Goal: Task Accomplishment & Management: Use online tool/utility

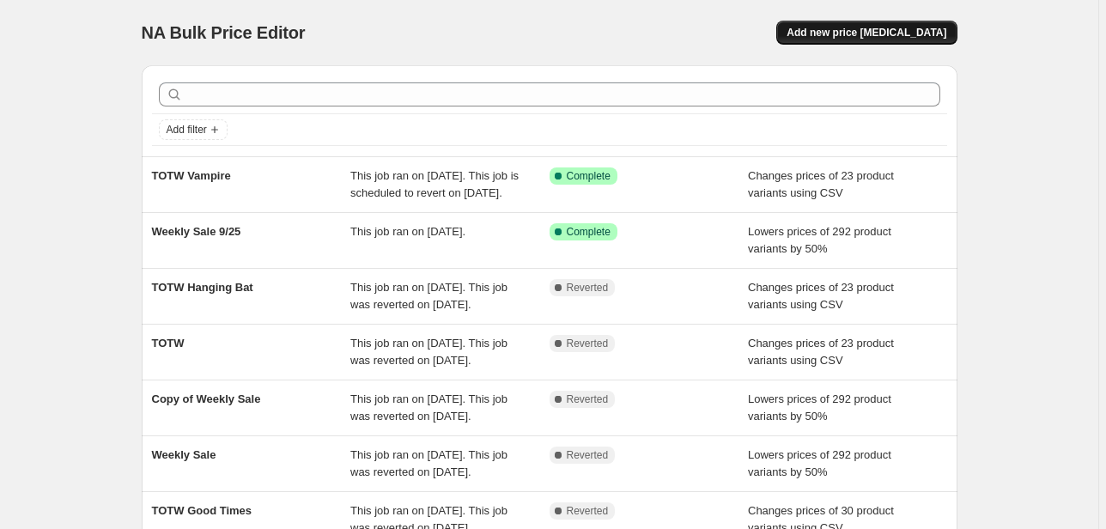
click at [894, 34] on span "Add new price [MEDICAL_DATA]" at bounding box center [867, 33] width 160 height 14
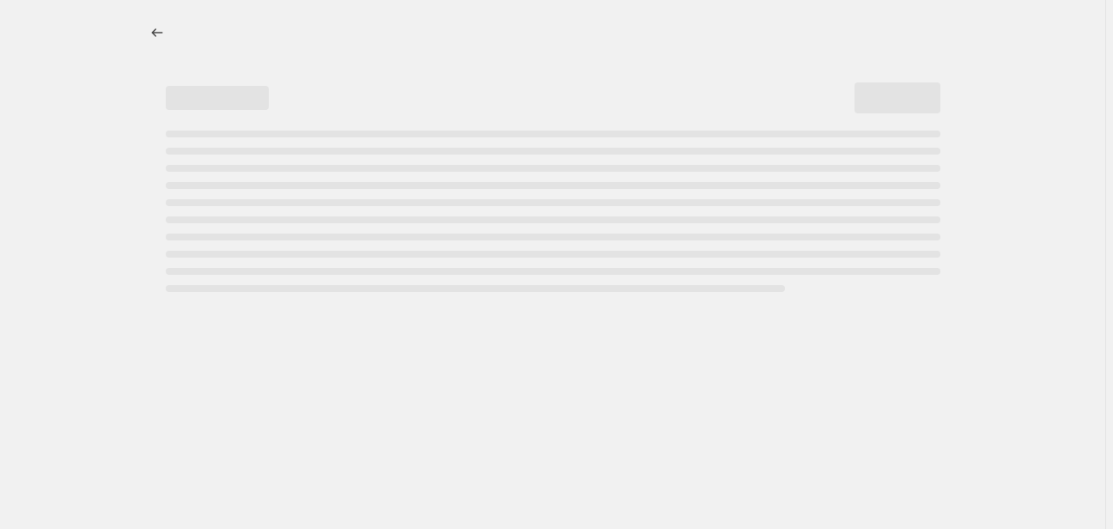
select select "percentage"
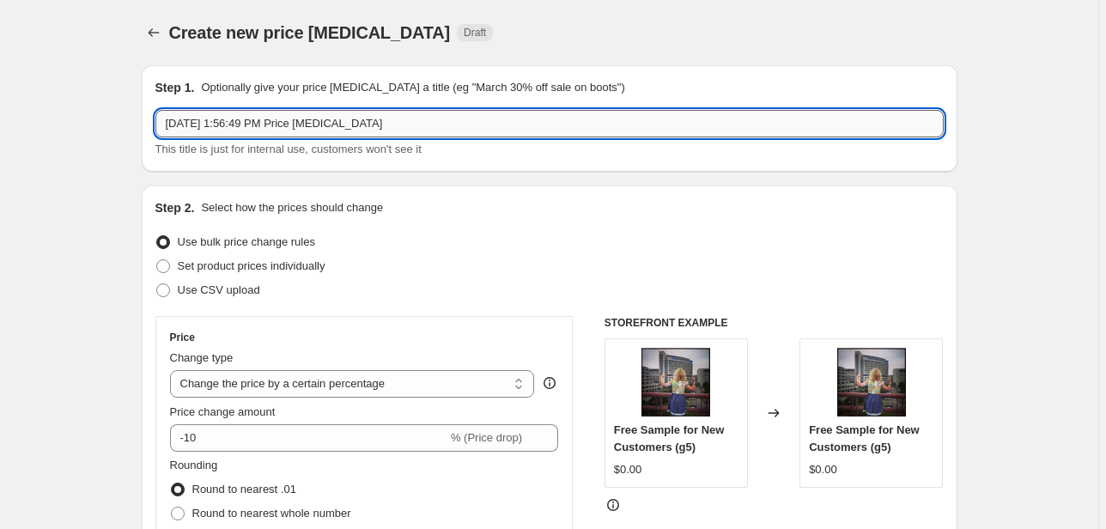
click at [248, 125] on input "[DATE] 1:56:49 PM Price [MEDICAL_DATA]" at bounding box center [549, 123] width 788 height 27
click at [542, 124] on input "TOTW" at bounding box center [549, 123] width 788 height 27
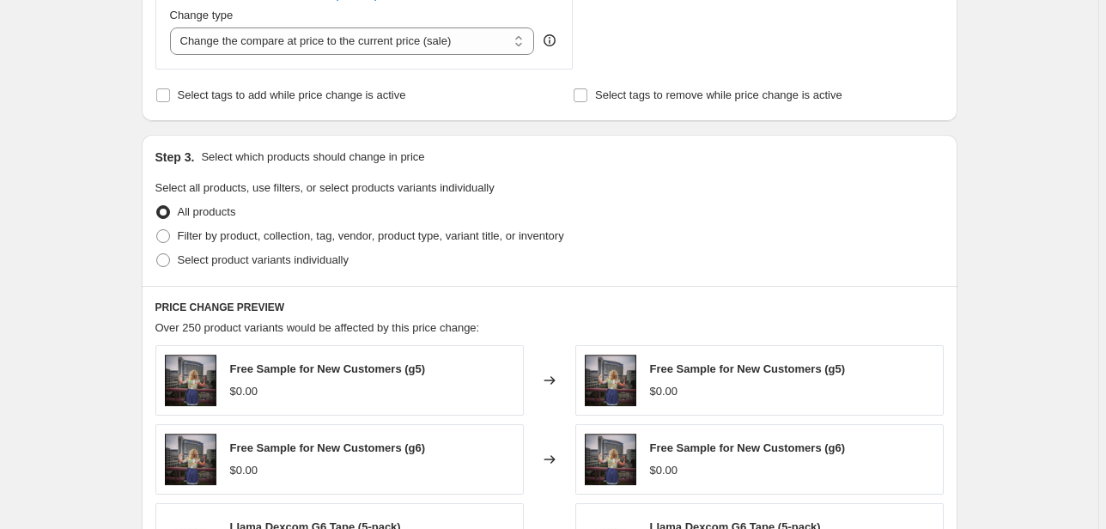
scroll to position [687, 0]
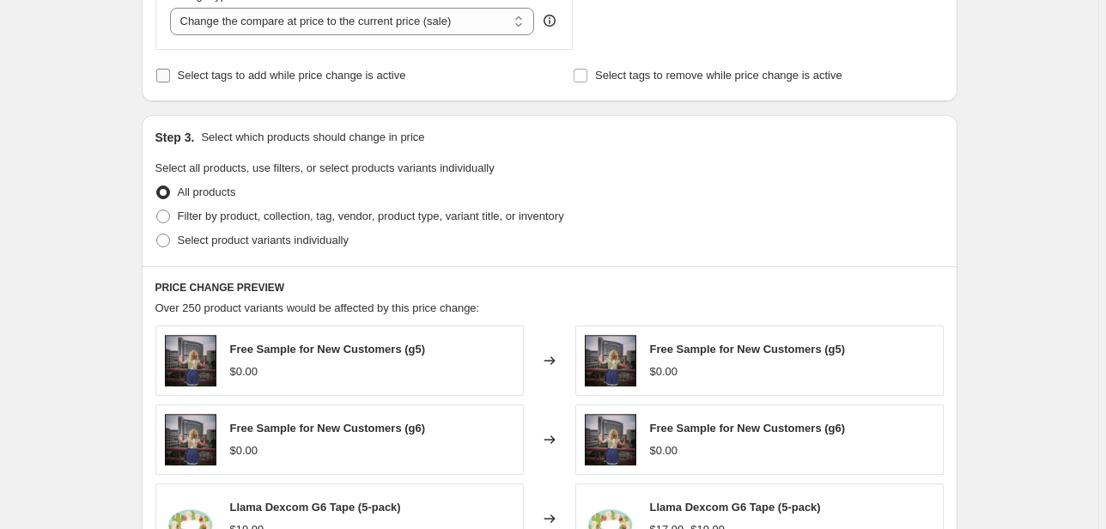
type input "TOTW dark stripes"
click at [353, 83] on span "Select tags to add while price change is active" at bounding box center [292, 75] width 228 height 17
click at [170, 82] on input "Select tags to add while price change is active" at bounding box center [163, 76] width 14 height 14
checkbox input "true"
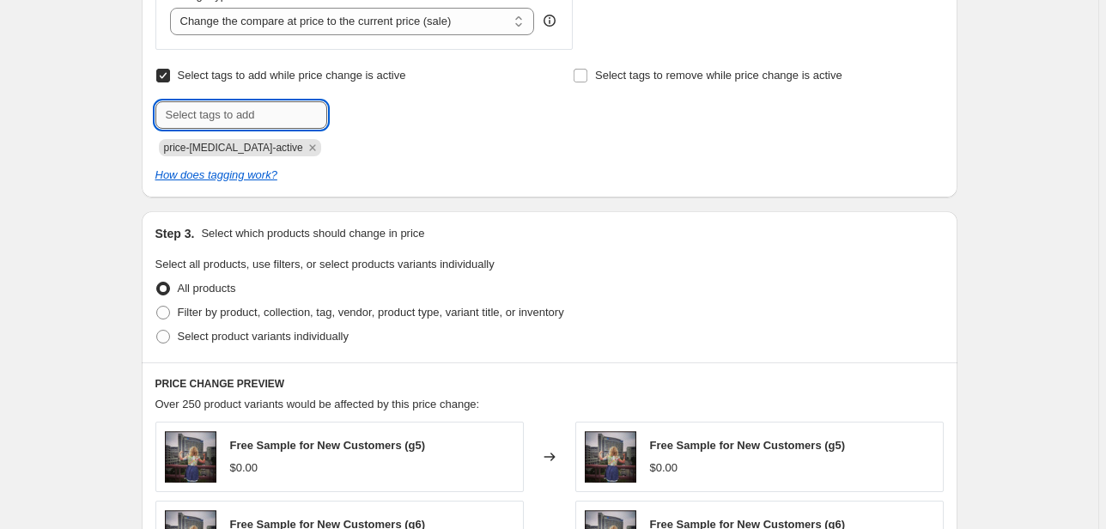
click at [276, 119] on input "text" at bounding box center [241, 114] width 172 height 27
type input "TOTW"
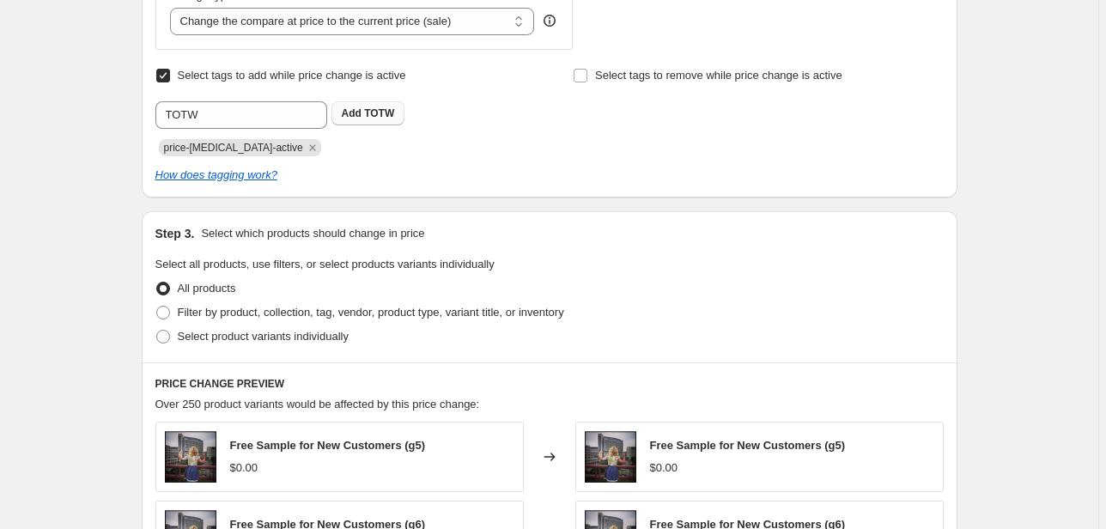
click at [362, 108] on b "Add" at bounding box center [352, 113] width 20 height 12
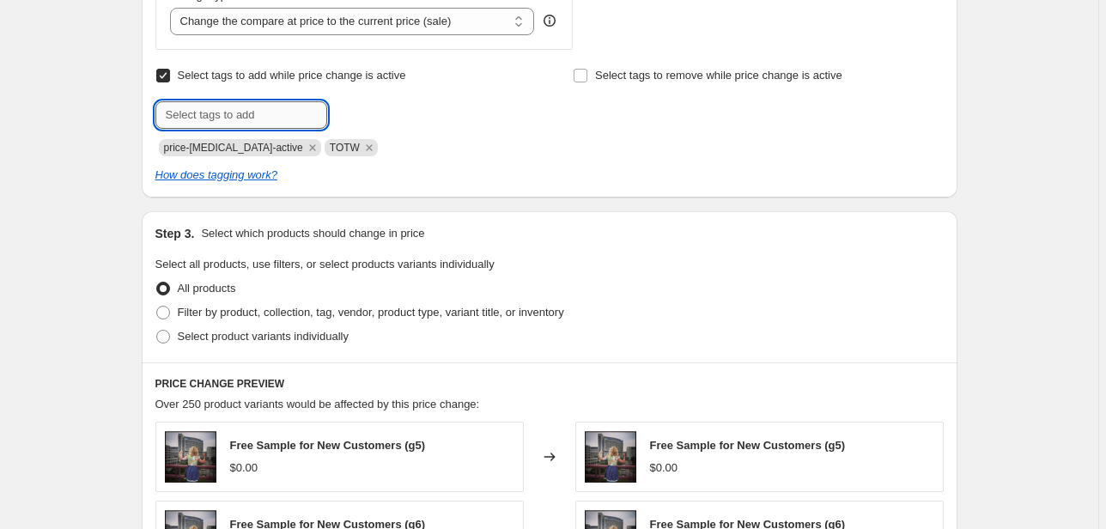
click at [251, 124] on input "text" at bounding box center [241, 114] width 172 height 27
type input "On sale"
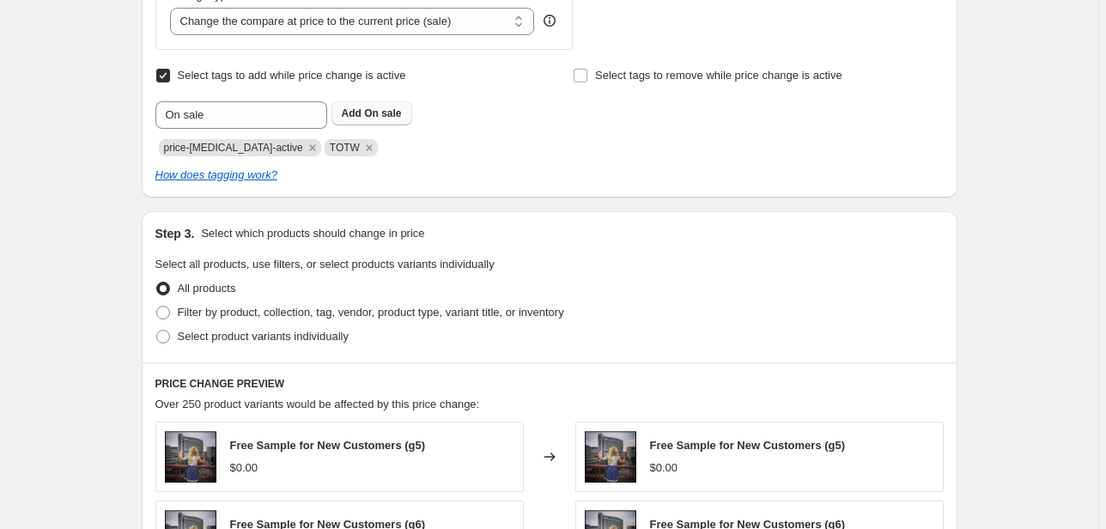
click at [371, 117] on span "On sale" at bounding box center [382, 113] width 37 height 12
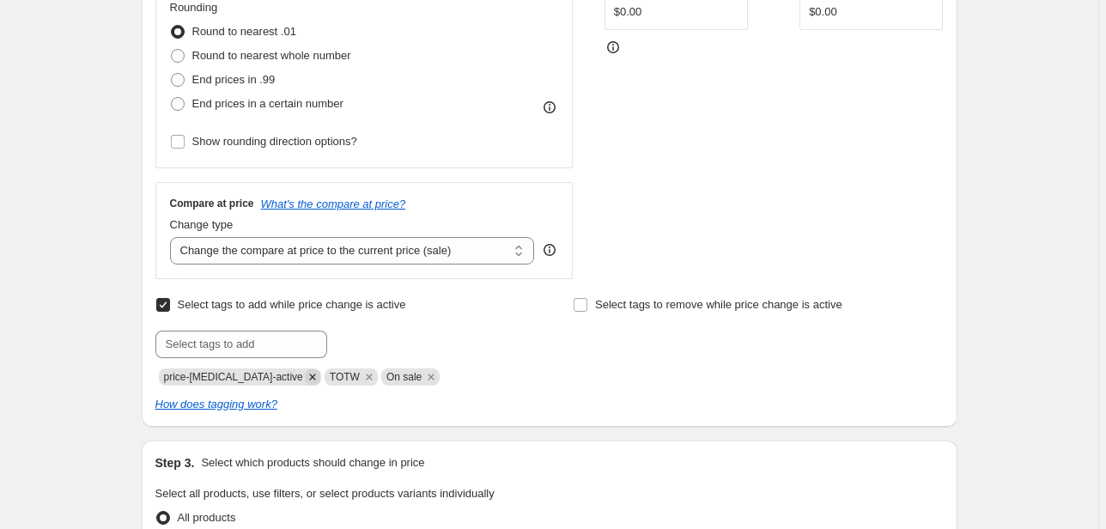
click at [305, 380] on icon "Remove price-change-job-active" at bounding box center [312, 376] width 15 height 15
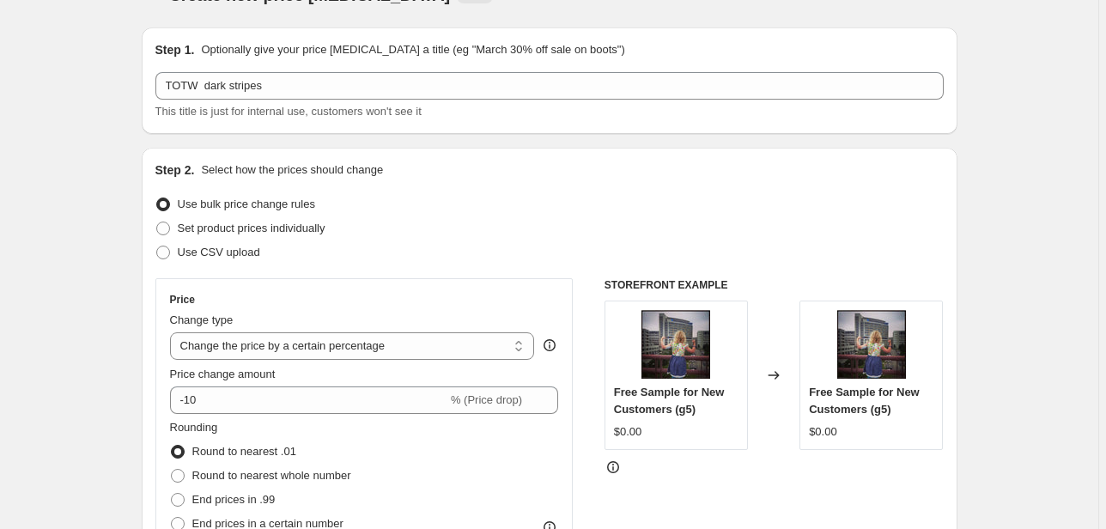
scroll to position [0, 0]
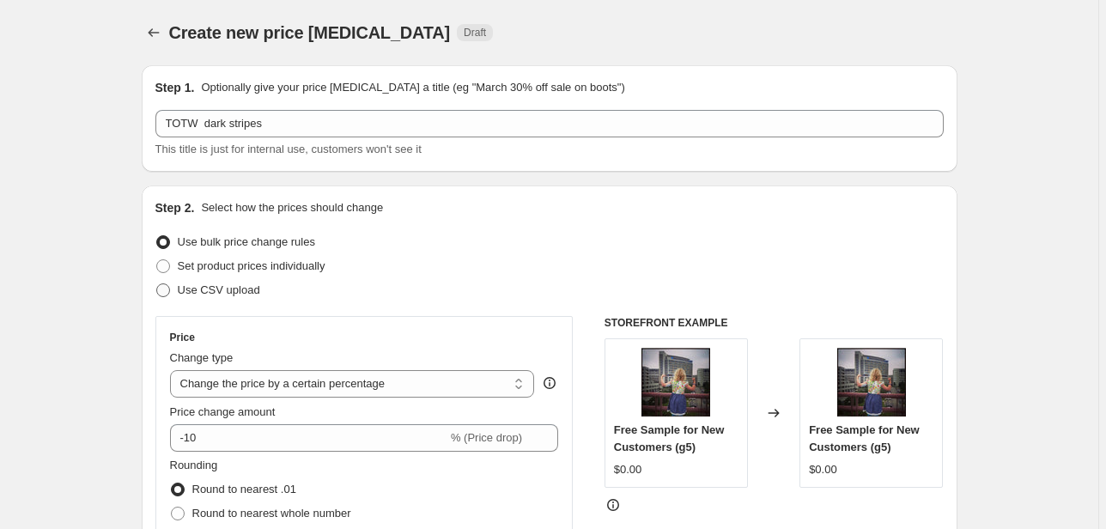
click at [223, 289] on span "Use CSV upload" at bounding box center [219, 289] width 82 height 13
click at [157, 284] on input "Use CSV upload" at bounding box center [156, 283] width 1 height 1
radio input "true"
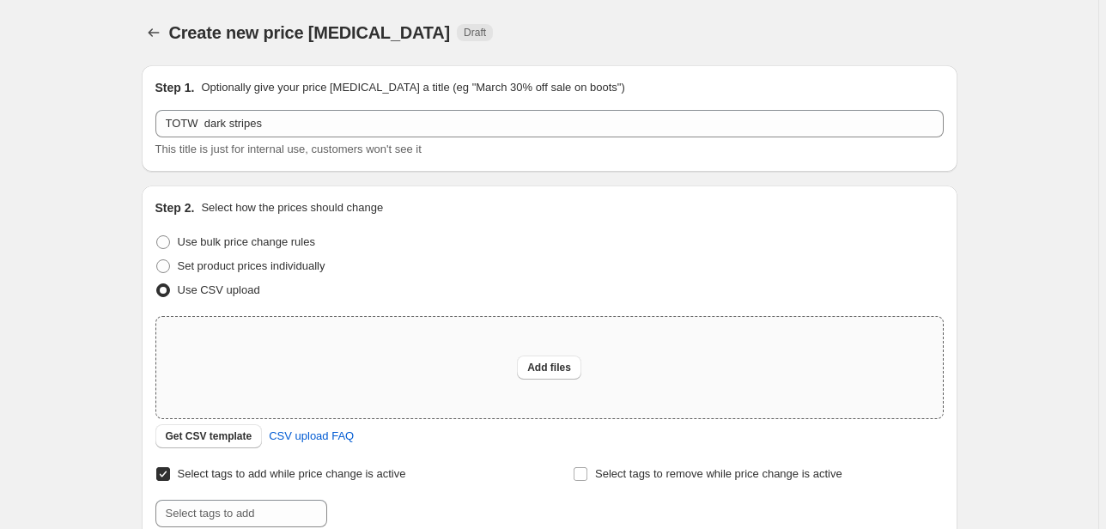
click at [489, 358] on div "Add files" at bounding box center [549, 367] width 787 height 101
type input "C:\fakepath\dark stripes totw.csv"
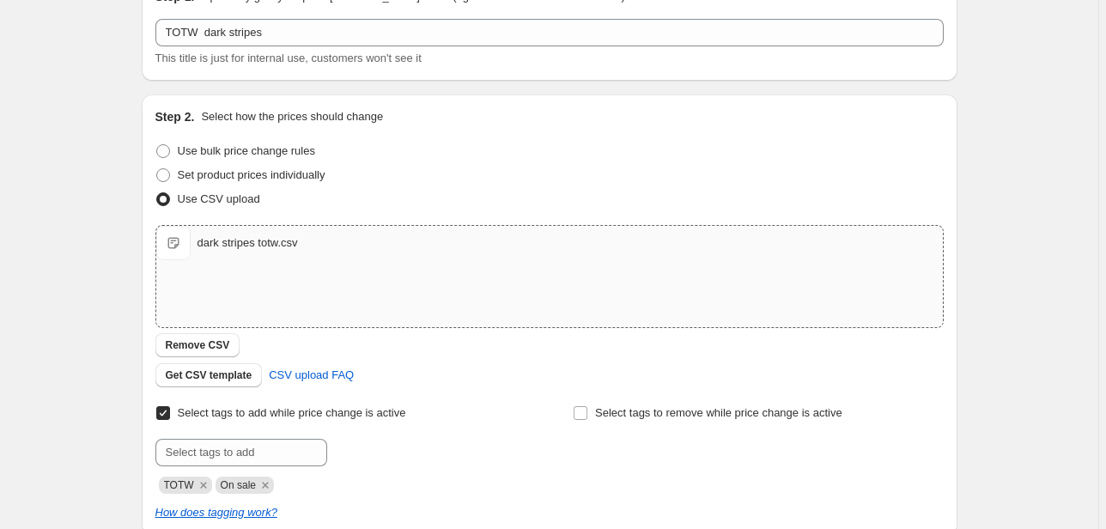
scroll to position [344, 0]
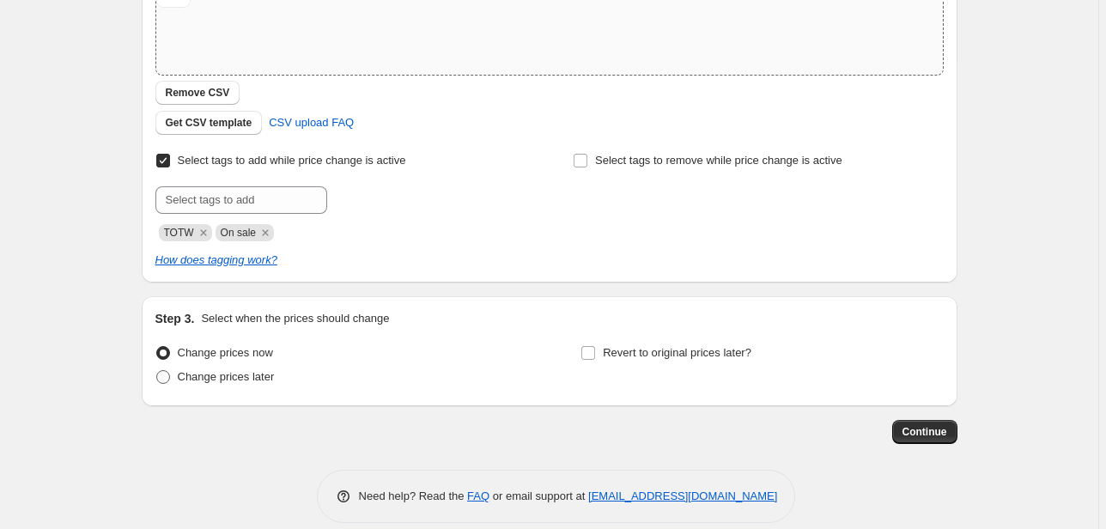
click at [252, 378] on span "Change prices later" at bounding box center [226, 376] width 97 height 13
click at [157, 371] on input "Change prices later" at bounding box center [156, 370] width 1 height 1
radio input "true"
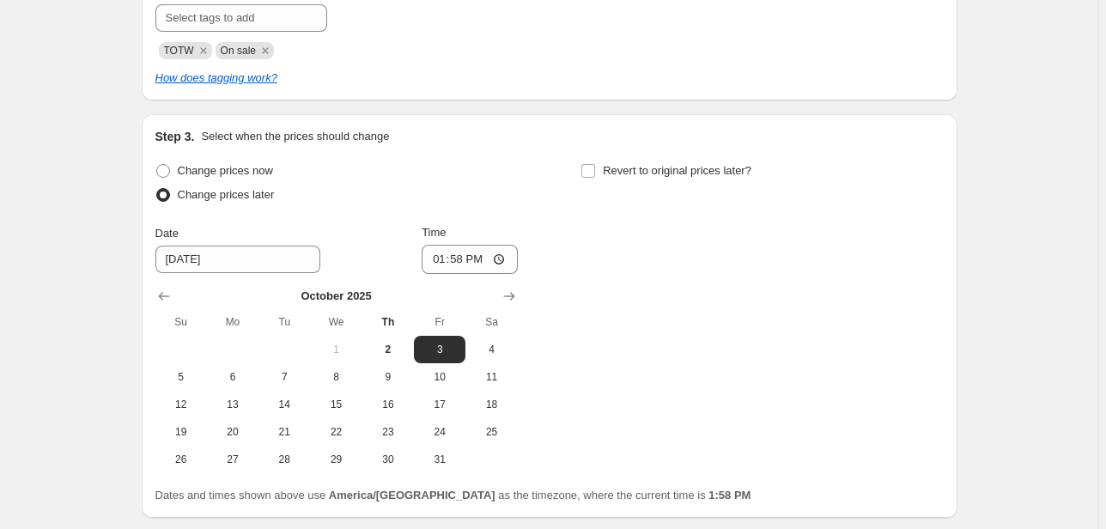
scroll to position [572, 0]
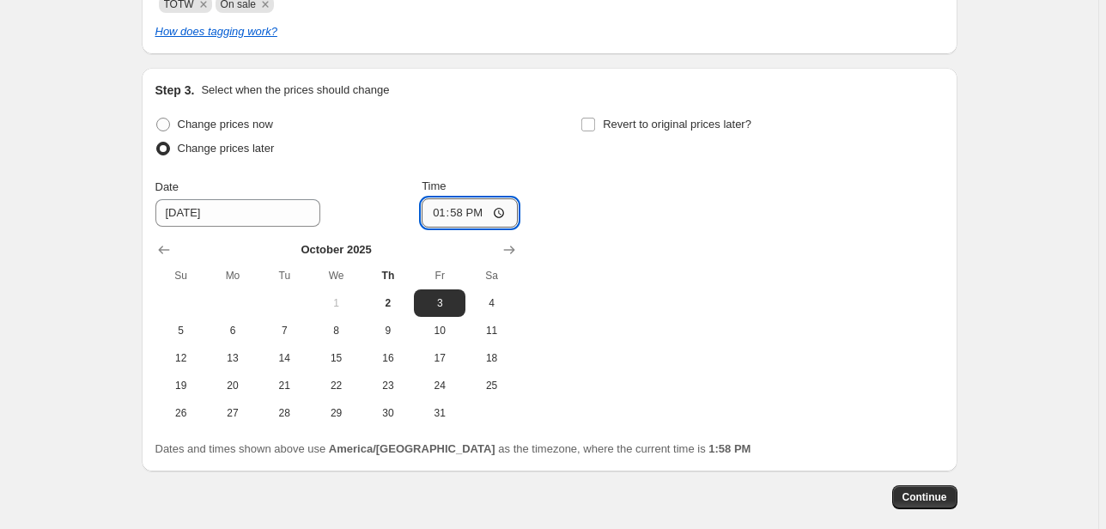
click at [443, 220] on input "13:58" at bounding box center [470, 212] width 96 height 29
type input "00:00"
click at [653, 119] on span "Revert to original prices later?" at bounding box center [677, 124] width 149 height 13
click at [595, 119] on input "Revert to original prices later?" at bounding box center [588, 125] width 14 height 14
checkbox input "true"
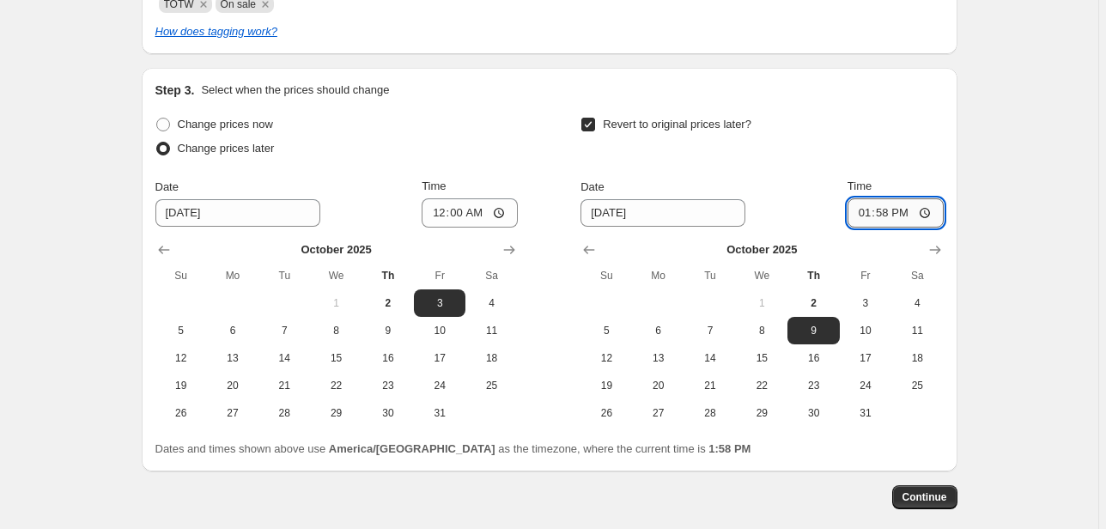
click at [869, 214] on input "13:58" at bounding box center [896, 212] width 96 height 29
type input "23:55"
click at [922, 492] on span "Continue" at bounding box center [925, 497] width 45 height 14
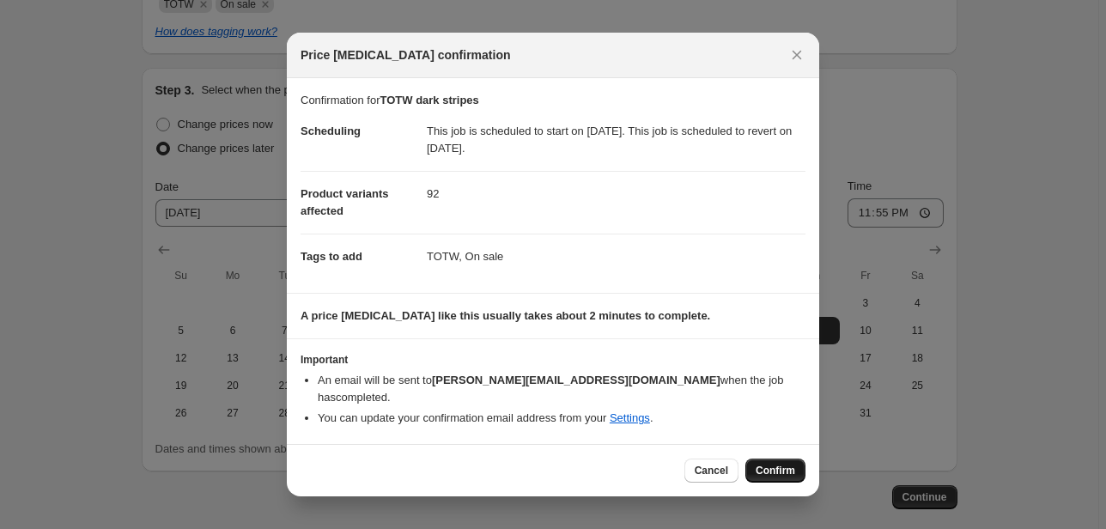
click at [788, 466] on span "Confirm" at bounding box center [776, 471] width 40 height 14
